Goal: Task Accomplishment & Management: Manage account settings

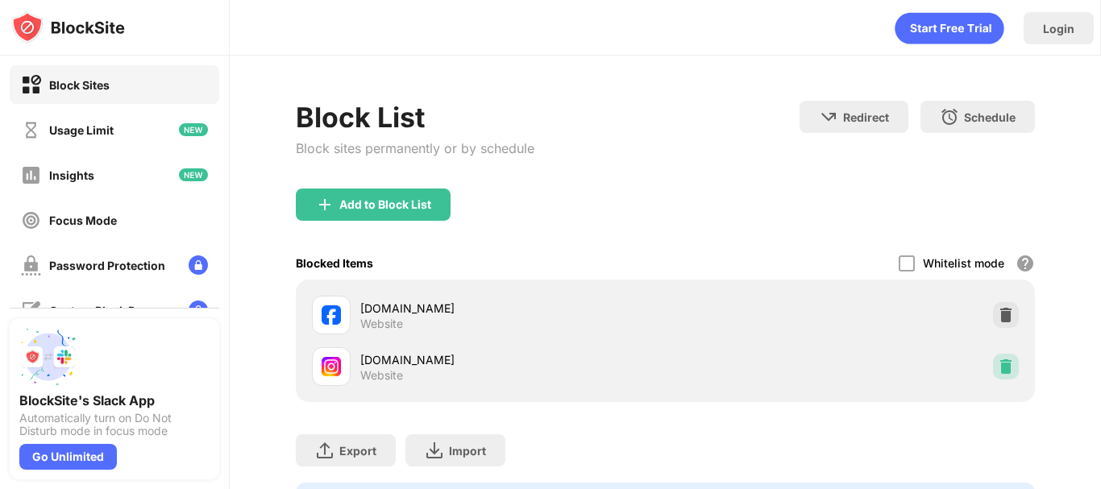
click at [997, 368] on img at bounding box center [1005, 367] width 16 height 16
